Goal: Check status: Check status

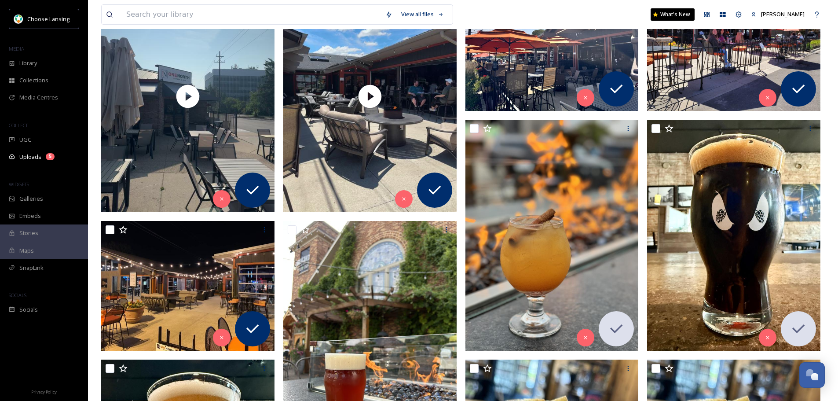
scroll to position [220, 0]
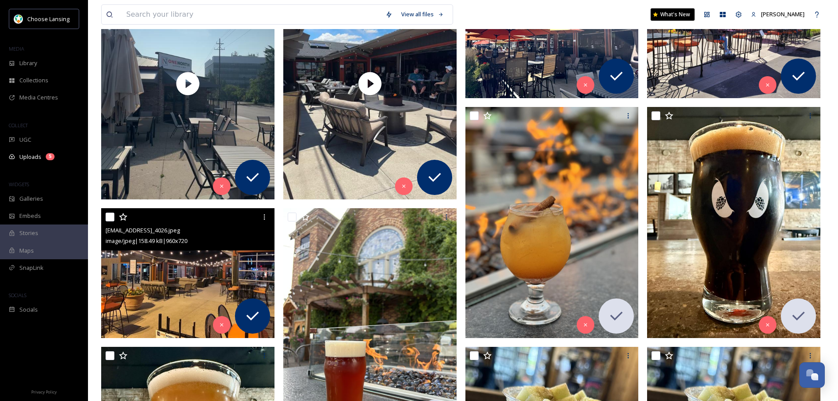
click at [197, 261] on img at bounding box center [187, 273] width 173 height 130
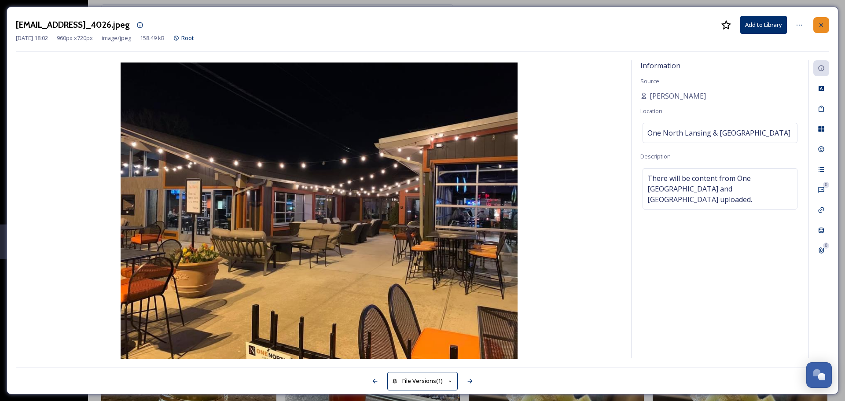
click at [824, 23] on icon at bounding box center [820, 25] width 7 height 7
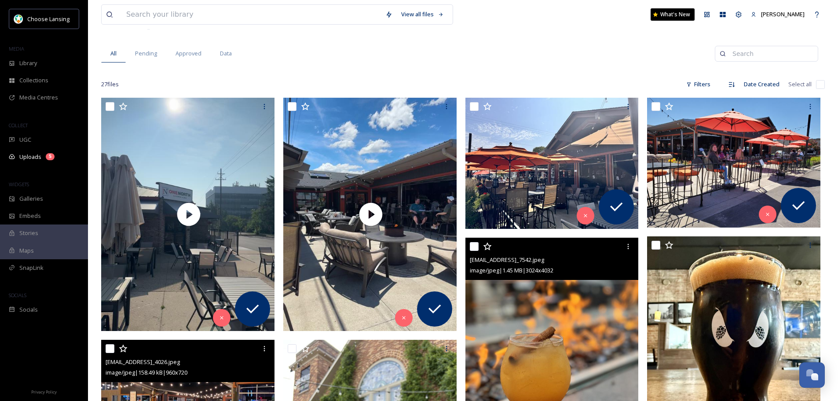
scroll to position [88, 0]
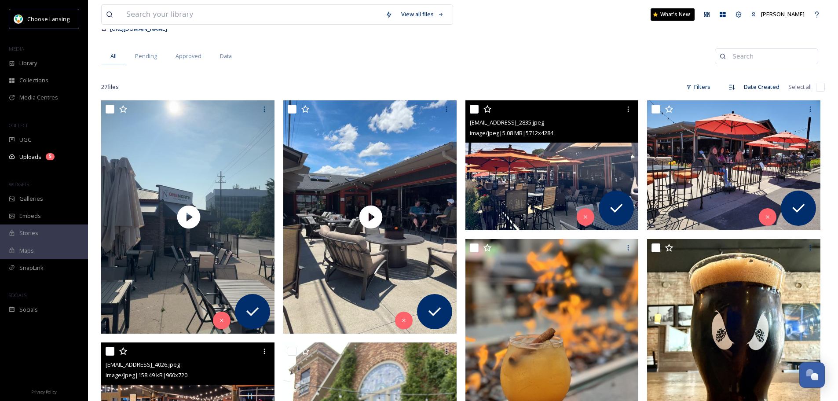
click at [542, 190] on img at bounding box center [551, 165] width 173 height 130
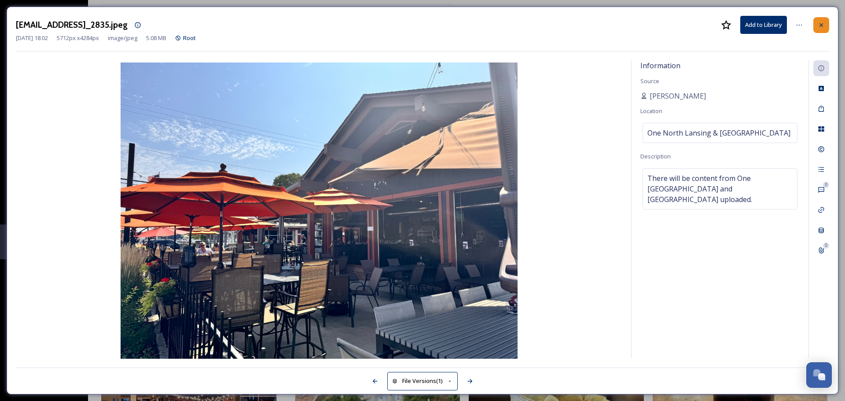
click at [820, 23] on icon at bounding box center [821, 25] width 4 height 4
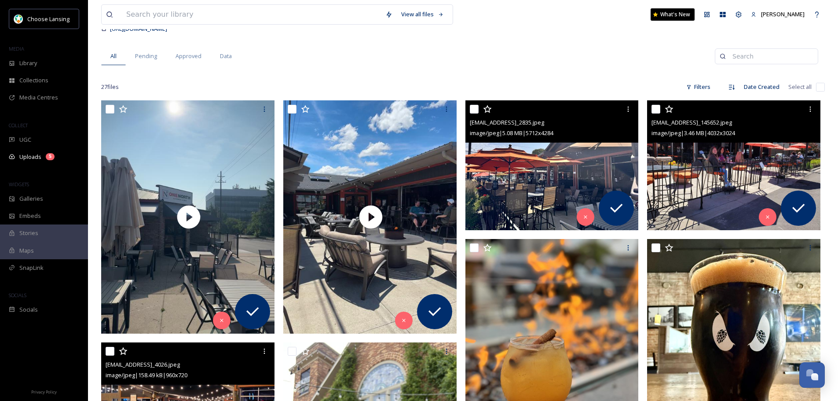
click at [739, 161] on img at bounding box center [733, 165] width 173 height 130
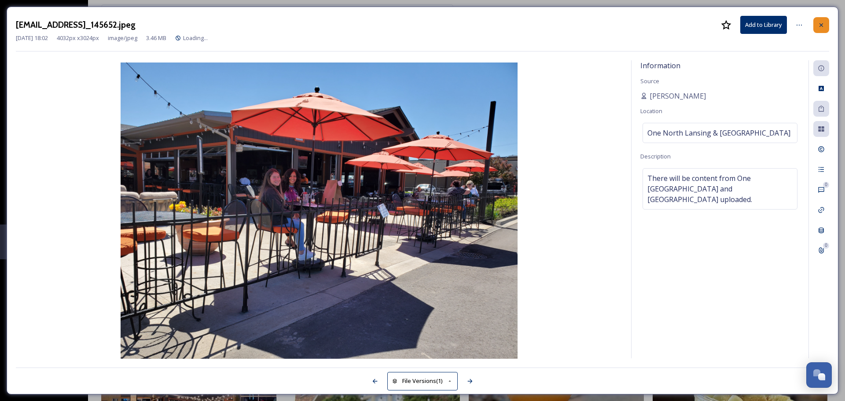
click at [823, 28] on icon at bounding box center [820, 25] width 7 height 7
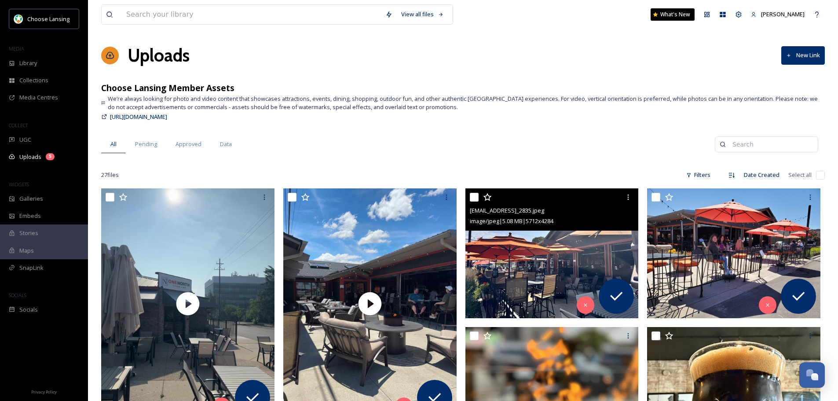
click at [548, 245] on img at bounding box center [551, 253] width 173 height 130
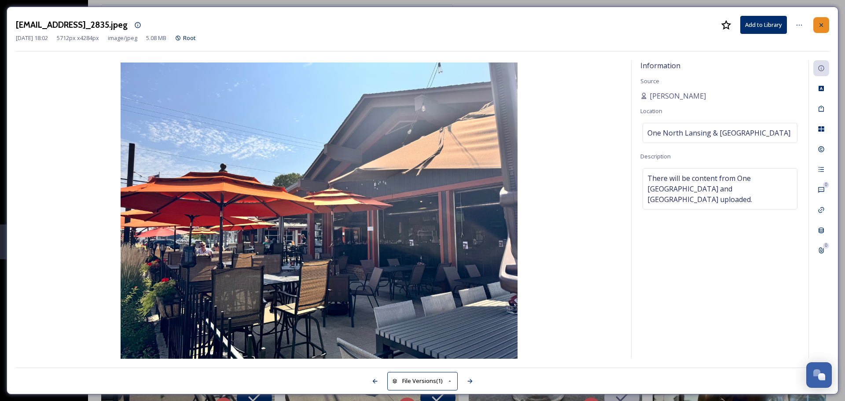
click at [820, 26] on icon at bounding box center [821, 25] width 4 height 4
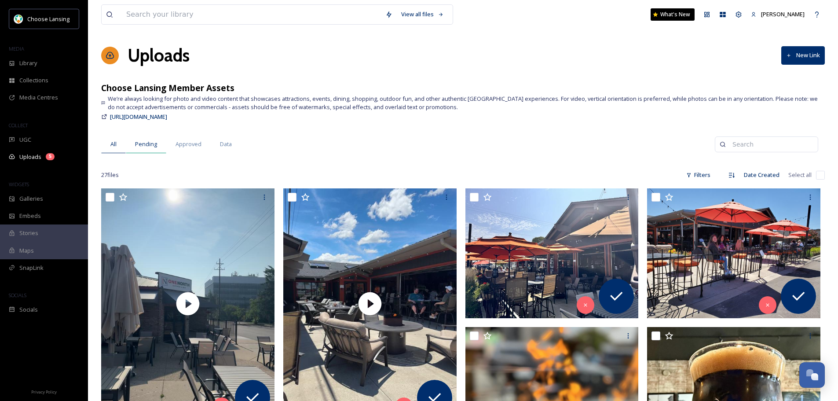
click at [151, 141] on span "Pending" at bounding box center [146, 144] width 22 height 8
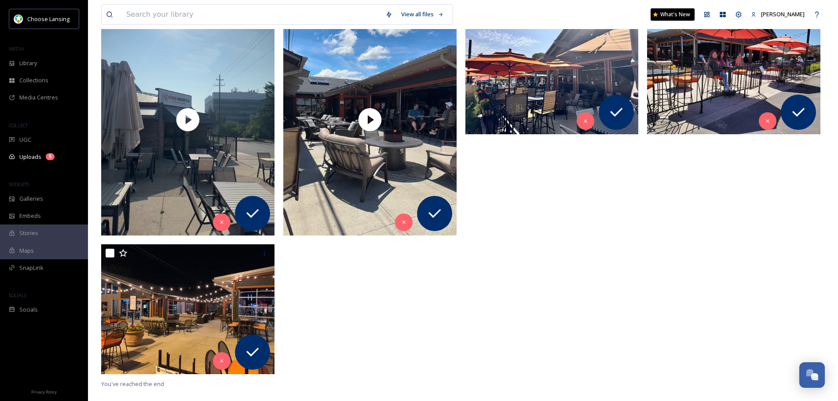
scroll to position [188, 0]
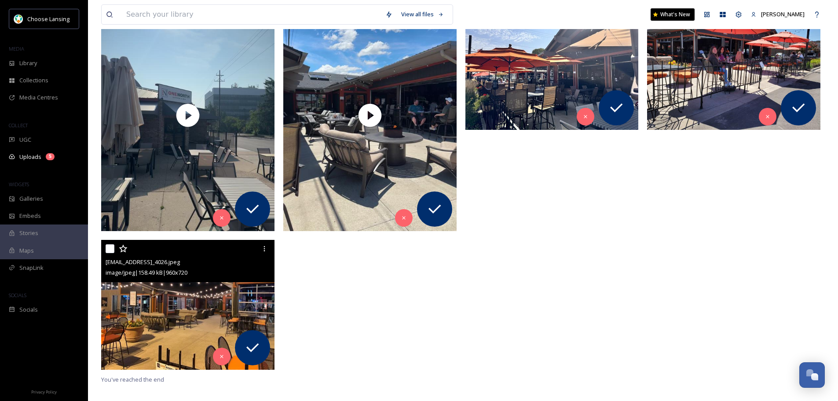
click at [108, 245] on input "checkbox" at bounding box center [110, 248] width 9 height 9
checkbox input "true"
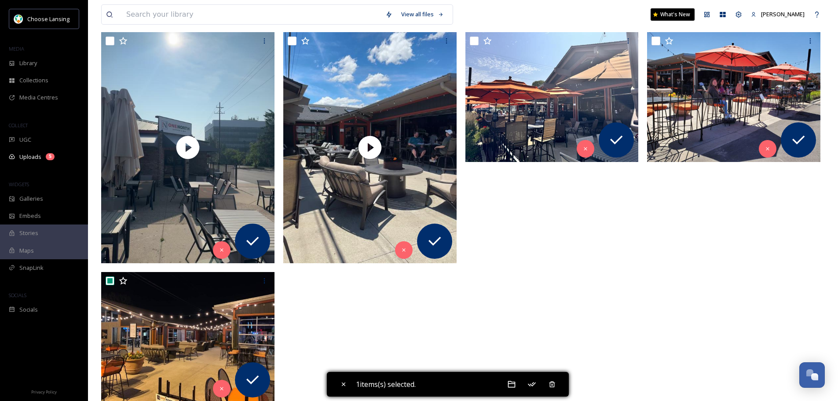
scroll to position [0, 0]
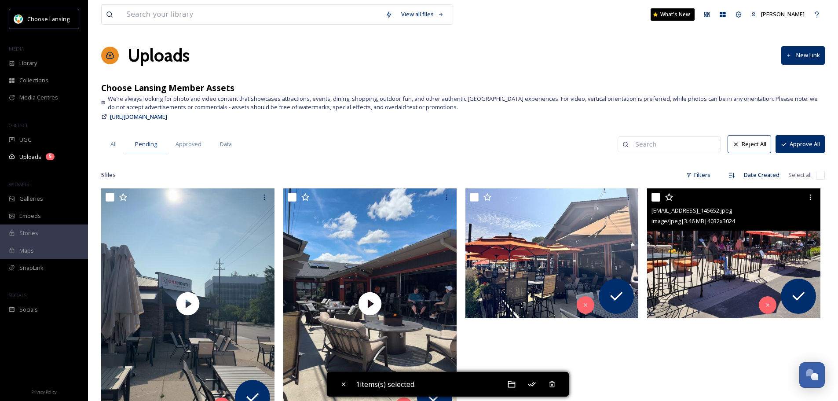
click at [652, 198] on input "checkbox" at bounding box center [656, 197] width 9 height 9
checkbox input "true"
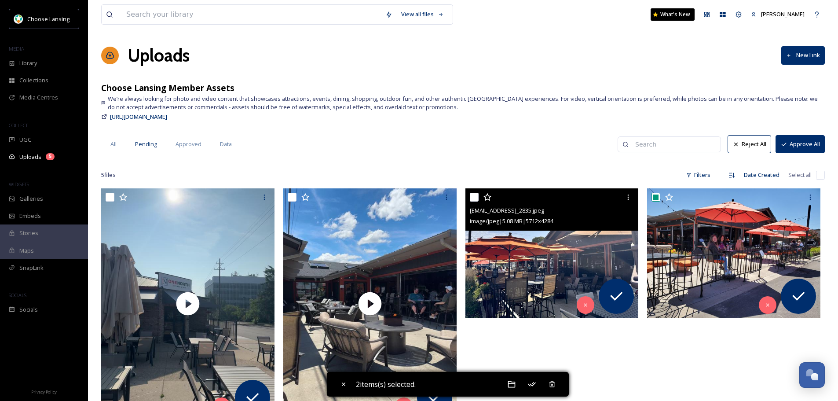
click at [474, 196] on input "checkbox" at bounding box center [474, 197] width 9 height 9
checkbox input "true"
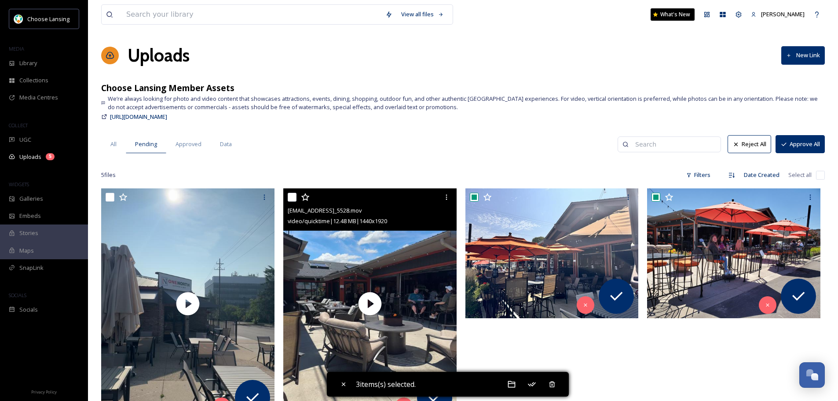
click at [290, 196] on input "checkbox" at bounding box center [292, 197] width 9 height 9
checkbox input "true"
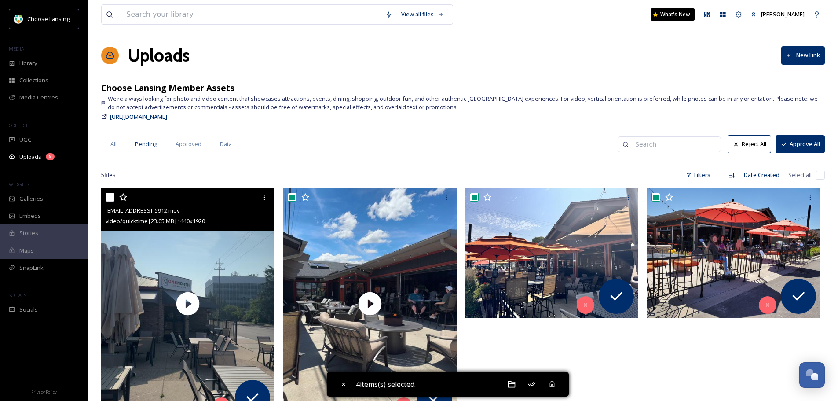
click at [110, 196] on input "checkbox" at bounding box center [110, 197] width 9 height 9
checkbox input "true"
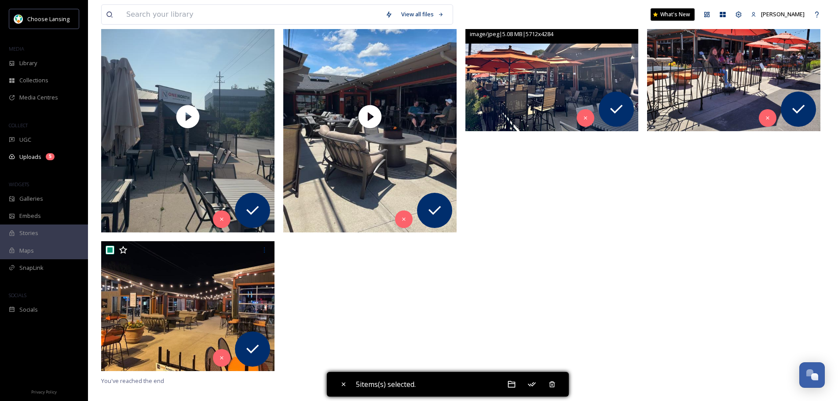
scroll to position [188, 0]
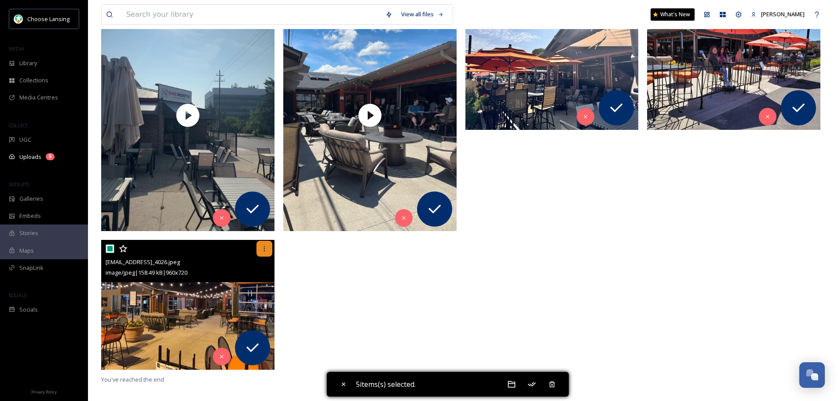
click at [264, 249] on icon at bounding box center [264, 248] width 1 height 5
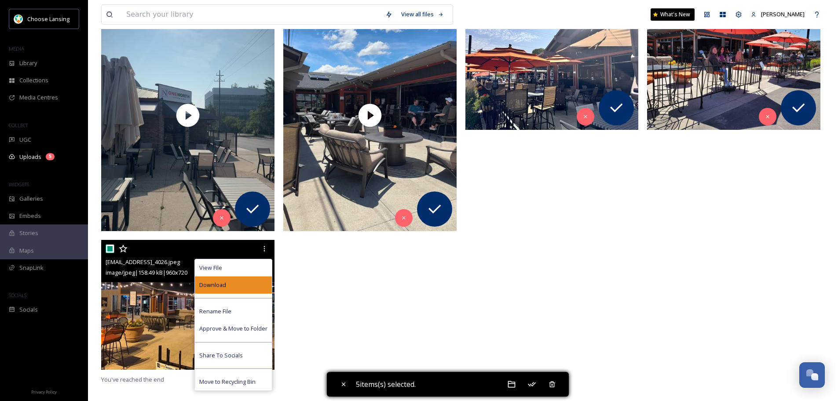
click at [232, 289] on div "Download" at bounding box center [233, 284] width 77 height 17
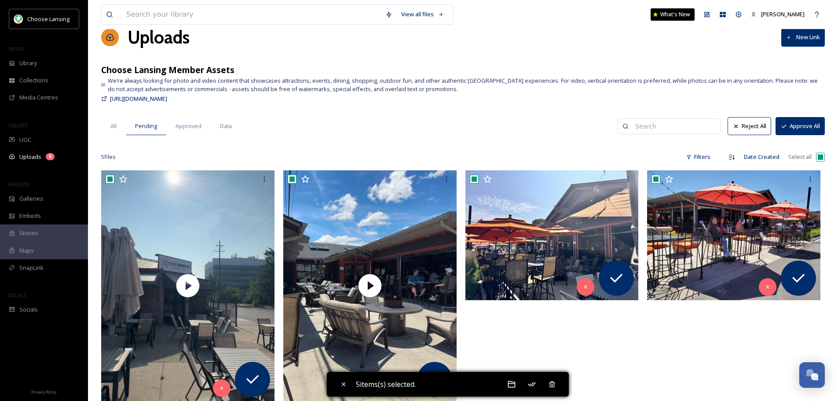
scroll to position [12, 0]
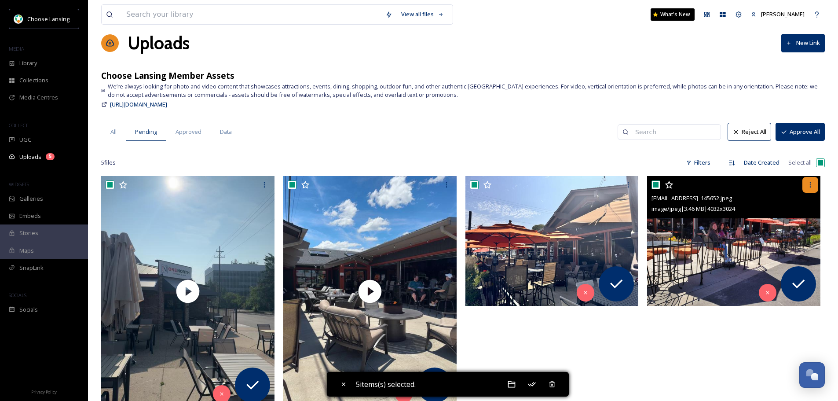
click at [813, 180] on div at bounding box center [810, 185] width 16 height 16
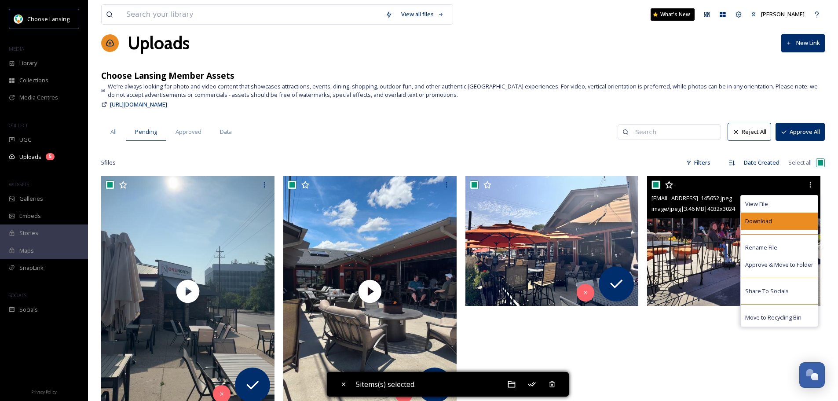
click at [781, 223] on div "Download" at bounding box center [779, 220] width 77 height 17
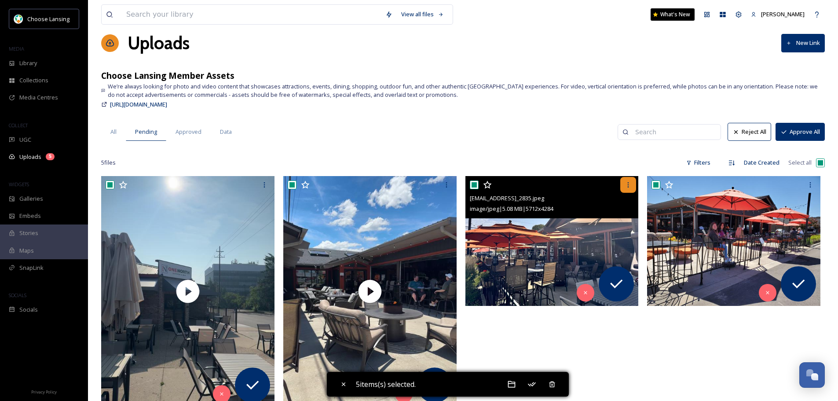
click at [622, 181] on div at bounding box center [628, 185] width 16 height 16
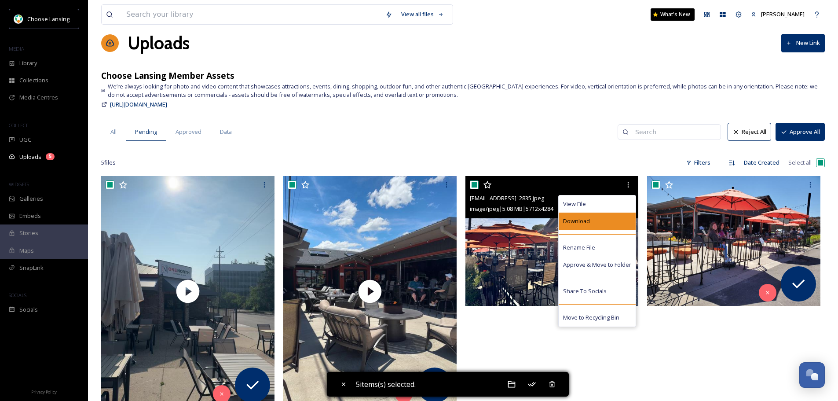
click at [597, 226] on div "Download" at bounding box center [597, 220] width 77 height 17
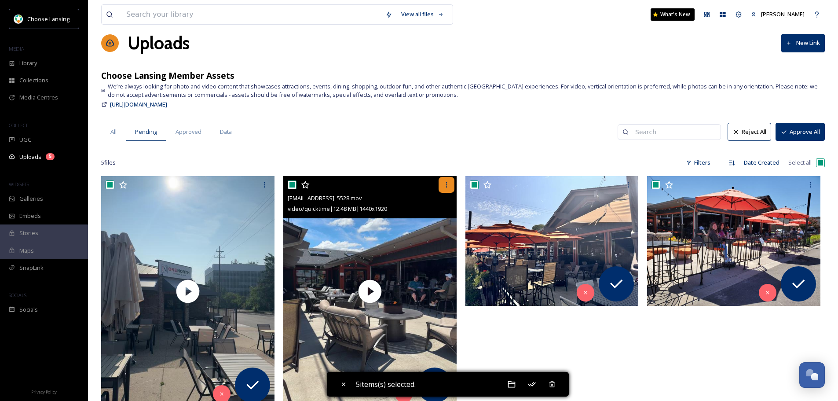
click at [443, 177] on div at bounding box center [447, 185] width 16 height 16
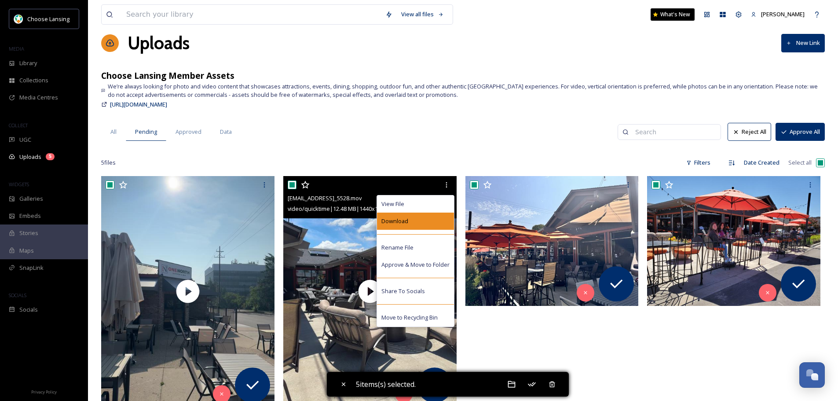
click at [423, 226] on div "Download" at bounding box center [415, 220] width 77 height 17
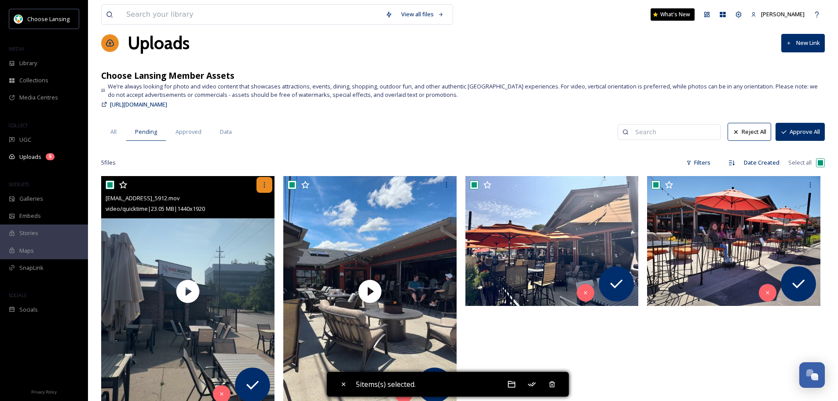
click at [267, 182] on icon at bounding box center [264, 184] width 7 height 7
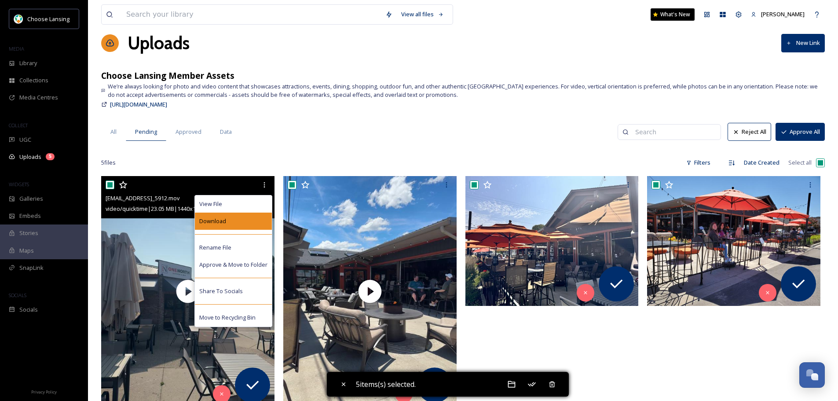
click at [245, 223] on div "Download" at bounding box center [233, 220] width 77 height 17
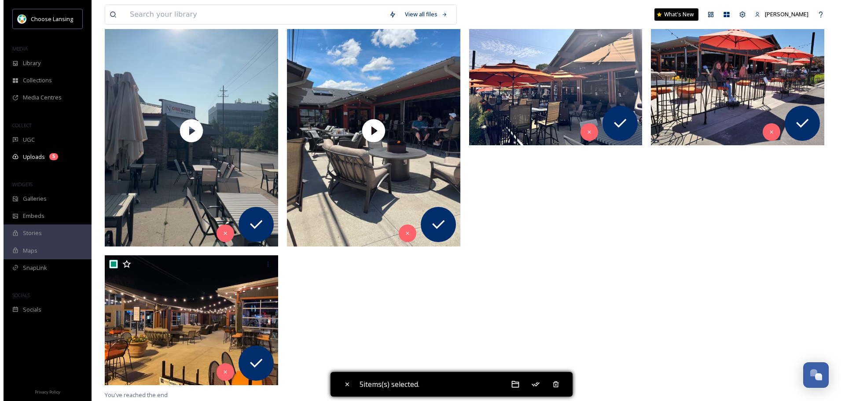
scroll to position [188, 0]
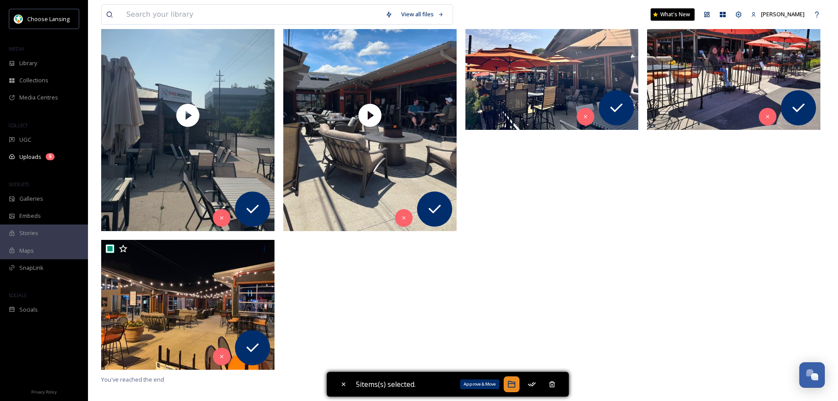
click at [513, 383] on icon at bounding box center [511, 384] width 9 height 9
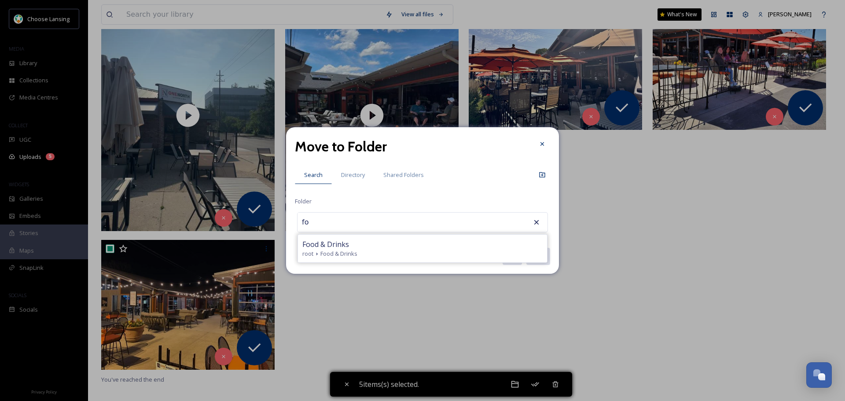
type input "f"
type input "one north"
click at [544, 174] on icon at bounding box center [541, 174] width 7 height 7
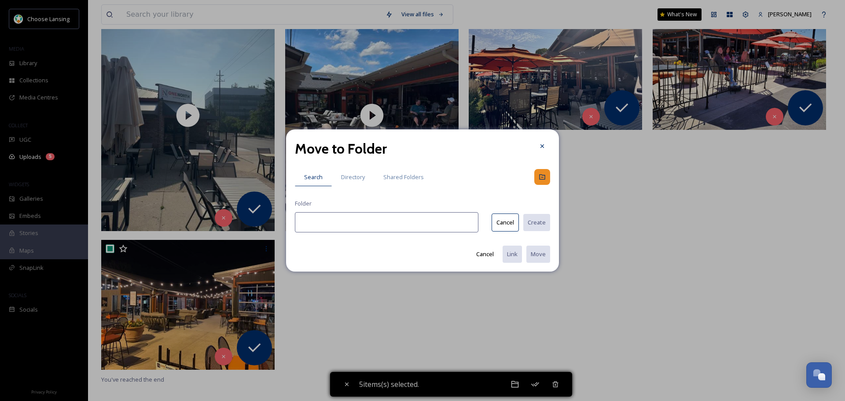
click at [422, 225] on input at bounding box center [386, 222] width 183 height 20
type input "One North Kitchen & Bar"
click at [532, 221] on button "Create" at bounding box center [536, 222] width 28 height 18
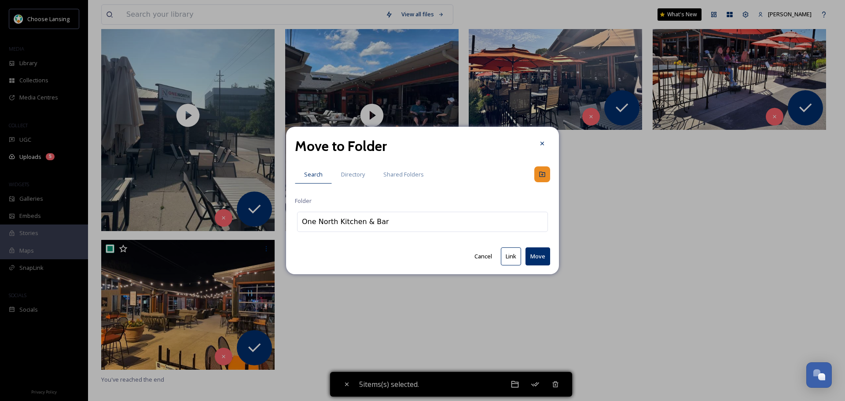
click at [541, 256] on button "Move" at bounding box center [537, 256] width 25 height 18
checkbox input "false"
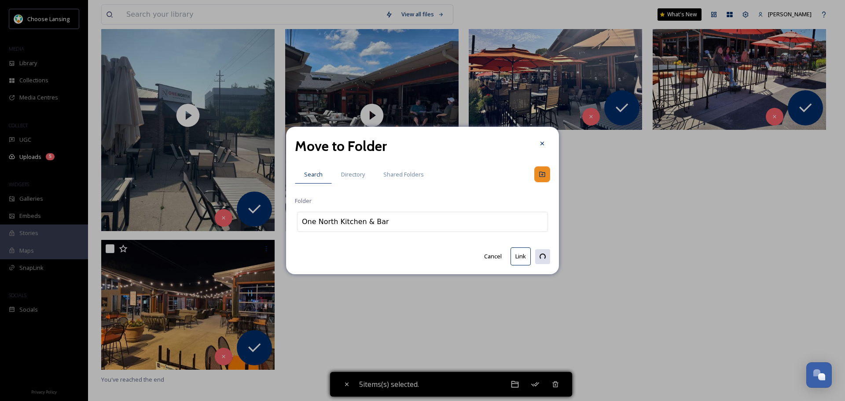
checkbox input "false"
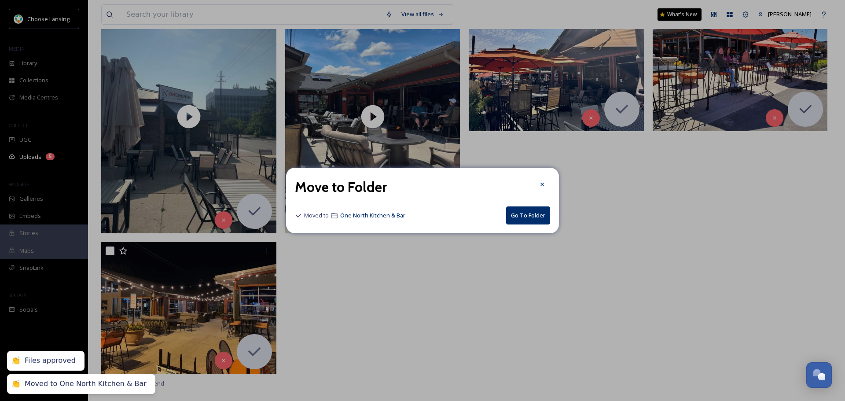
click at [527, 218] on button "Go To Folder" at bounding box center [528, 215] width 44 height 18
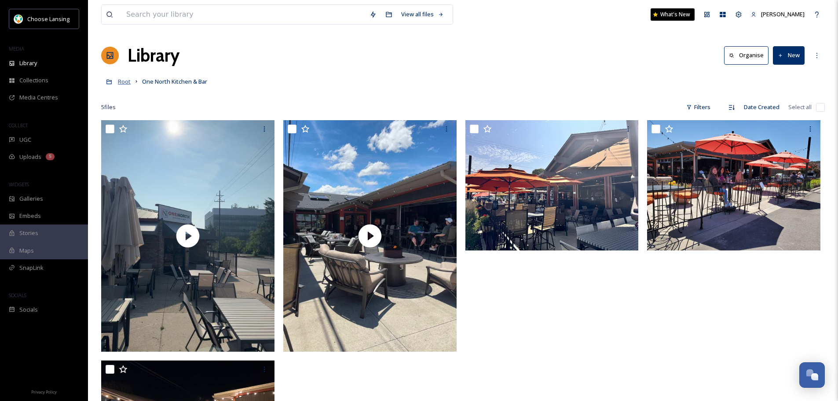
click at [119, 79] on span "Root" at bounding box center [124, 81] width 13 height 8
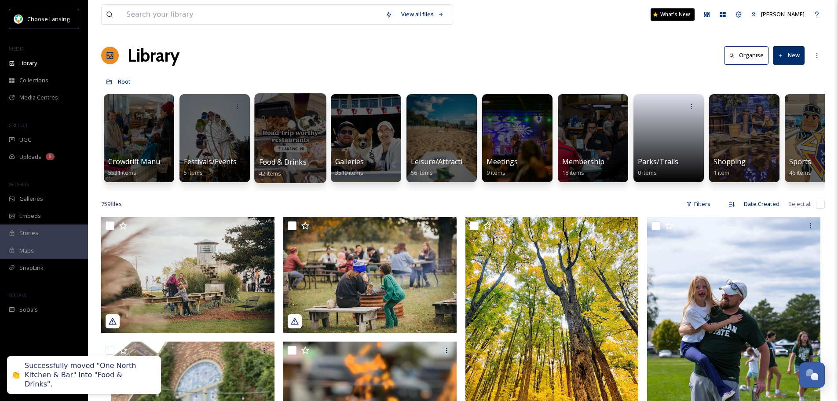
click at [272, 141] on div at bounding box center [290, 138] width 72 height 90
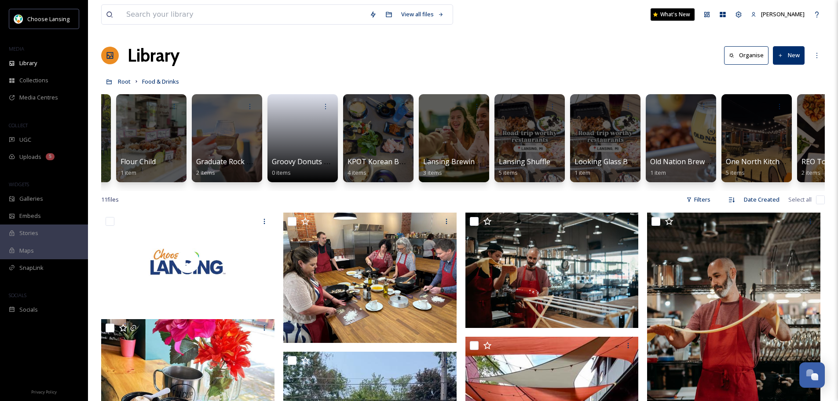
scroll to position [0, 392]
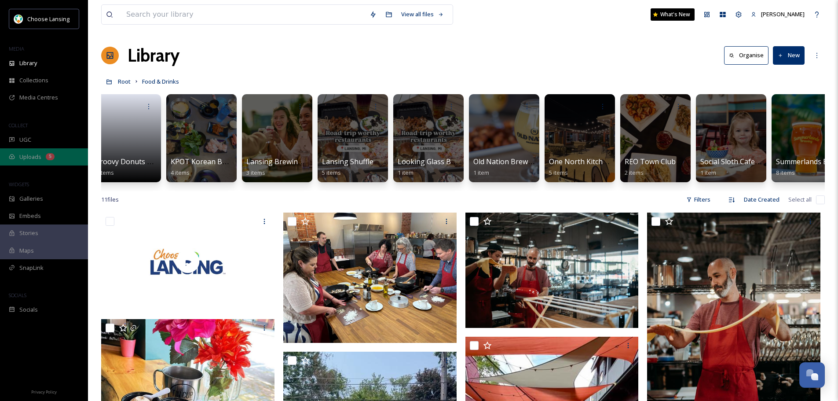
click at [56, 154] on div "Uploads 5" at bounding box center [44, 156] width 88 height 17
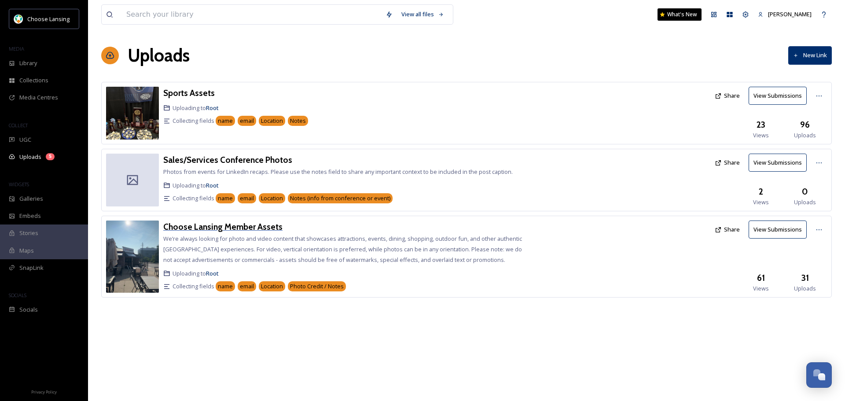
click at [224, 228] on h3 "Choose Lansing Member Assets" at bounding box center [222, 226] width 119 height 11
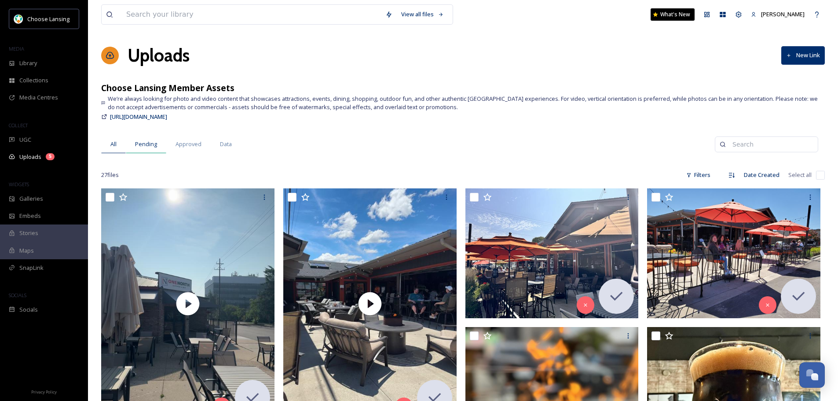
click at [143, 141] on span "Pending" at bounding box center [146, 144] width 22 height 8
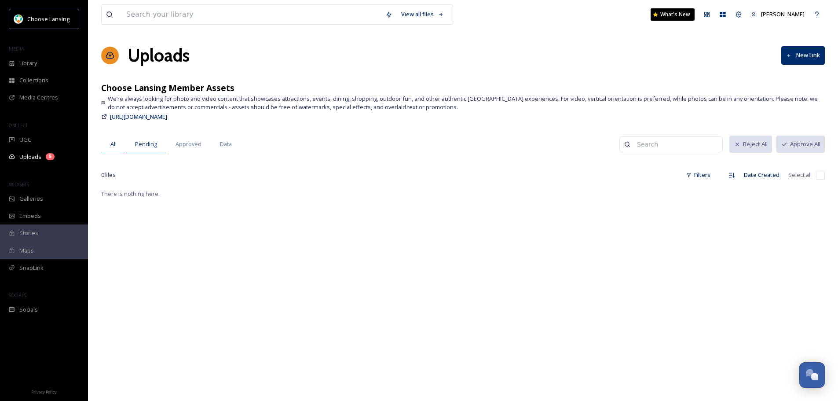
click at [111, 141] on span "All" at bounding box center [113, 144] width 6 height 8
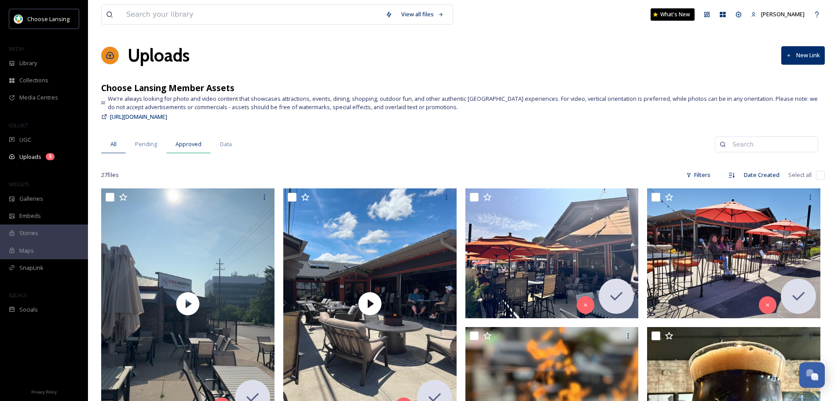
click at [190, 146] on span "Approved" at bounding box center [189, 144] width 26 height 8
click at [113, 142] on span "All" at bounding box center [113, 144] width 6 height 8
